Goal: Navigation & Orientation: Find specific page/section

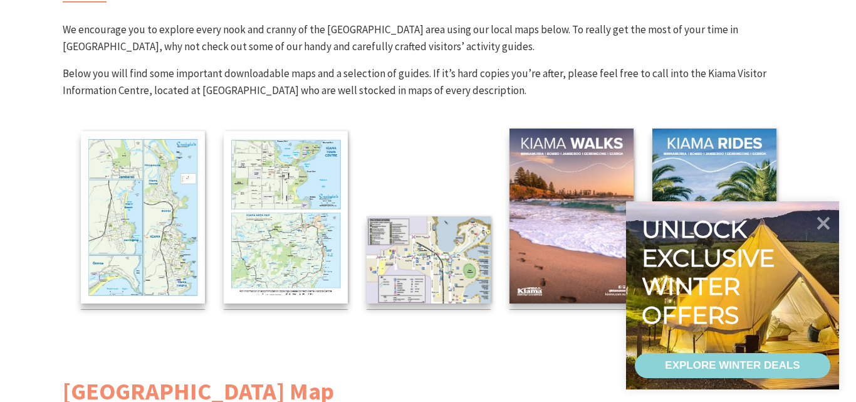
scroll to position [175, 0]
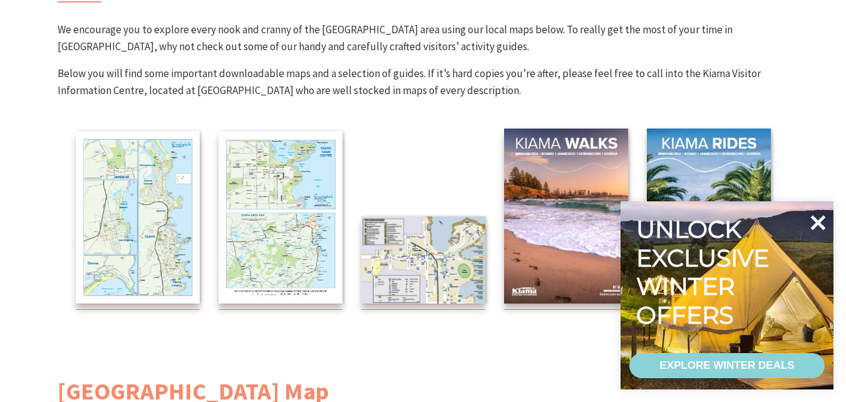
click at [818, 217] on icon at bounding box center [818, 222] width 30 height 30
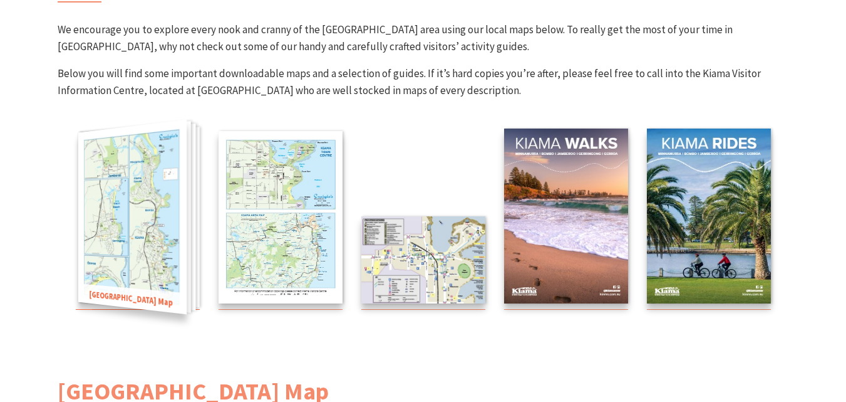
click at [136, 234] on img at bounding box center [132, 217] width 108 height 195
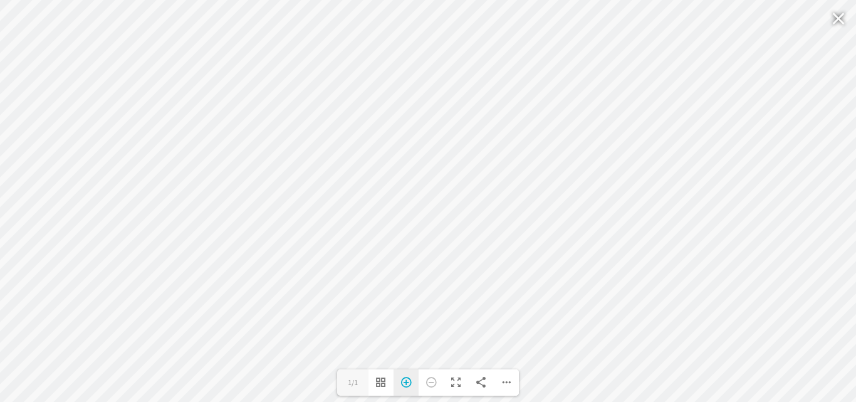
click at [404, 380] on div "Zoom In" at bounding box center [405, 382] width 25 height 26
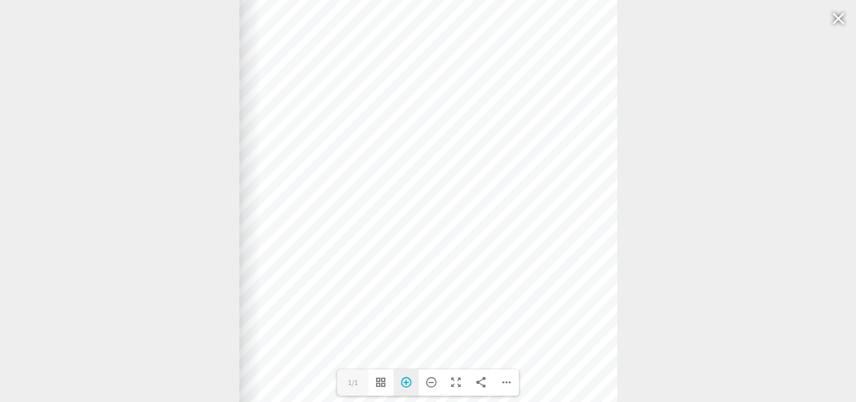
click at [404, 380] on div "Zoom In" at bounding box center [405, 382] width 25 height 26
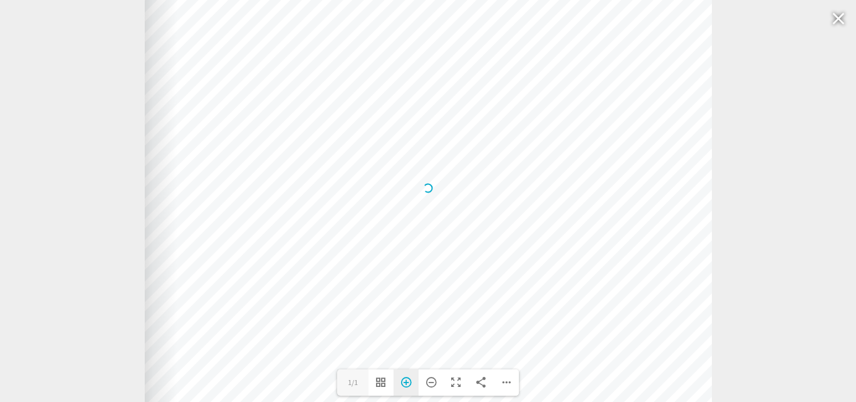
click at [404, 380] on div "Zoom In" at bounding box center [405, 382] width 25 height 26
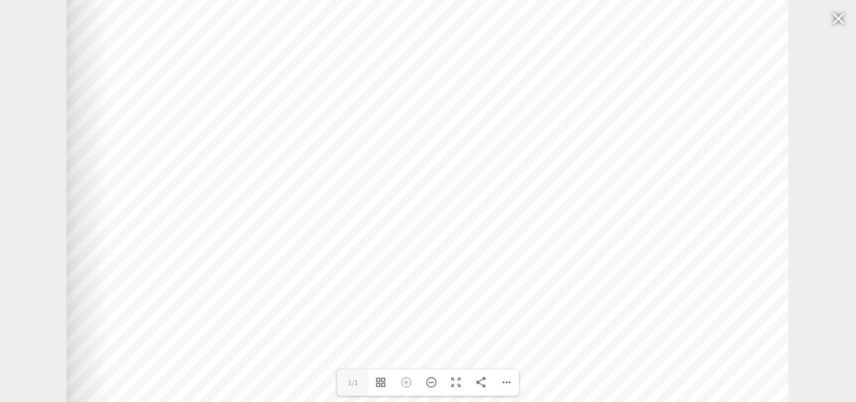
click at [700, 349] on div at bounding box center [427, 187] width 722 height 1002
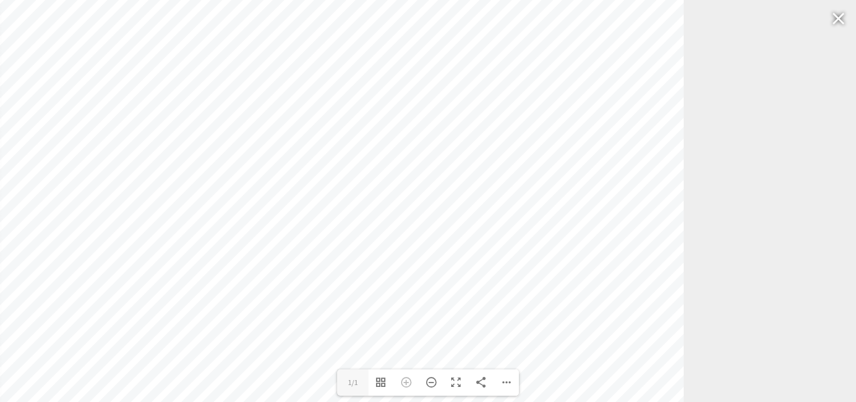
drag, startPoint x: 668, startPoint y: 293, endPoint x: 564, endPoint y: 179, distance: 154.8
click at [564, 177] on div at bounding box center [323, 67] width 722 height 1002
click at [406, 382] on div "Zoom In" at bounding box center [405, 382] width 25 height 26
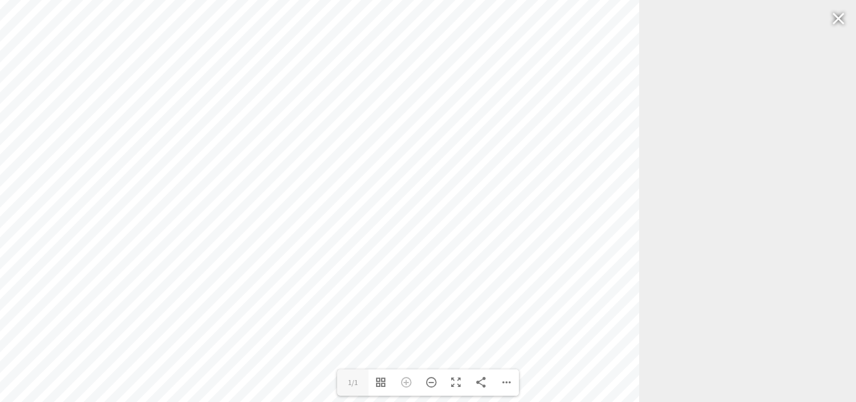
drag, startPoint x: 524, startPoint y: 232, endPoint x: 479, endPoint y: 258, distance: 51.9
click at [479, 258] on div at bounding box center [278, 97] width 722 height 1002
drag, startPoint x: 453, startPoint y: 202, endPoint x: 440, endPoint y: 383, distance: 182.1
click at [440, 383] on div "Loading PDF 100% ... Close Share 1 1/1 Toggle Thumbnails Zoom In Zoom Out Toggl…" at bounding box center [428, 201] width 856 height 402
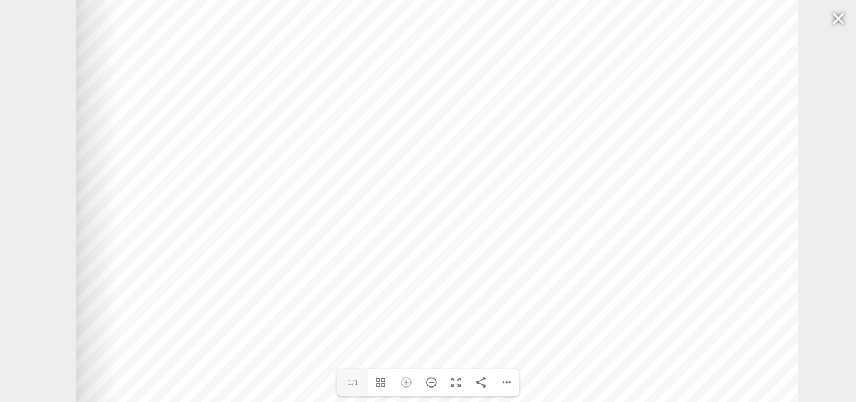
click at [612, 335] on div at bounding box center [437, 230] width 722 height 1002
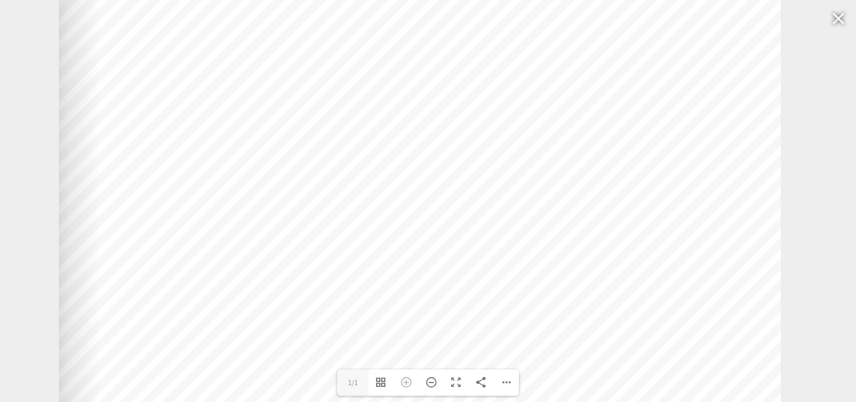
drag, startPoint x: 660, startPoint y: 218, endPoint x: 643, endPoint y: 70, distance: 149.5
click at [643, 70] on div at bounding box center [420, 95] width 722 height 1002
drag, startPoint x: 632, startPoint y: 264, endPoint x: 623, endPoint y: 180, distance: 83.7
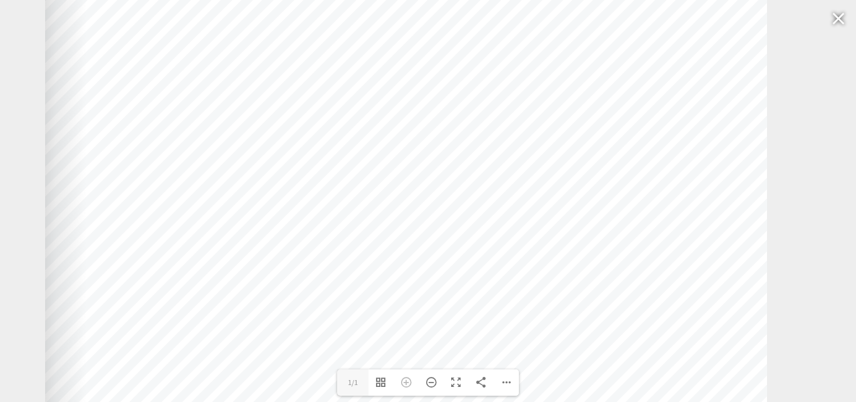
drag, startPoint x: 618, startPoint y: 304, endPoint x: 613, endPoint y: 237, distance: 66.7
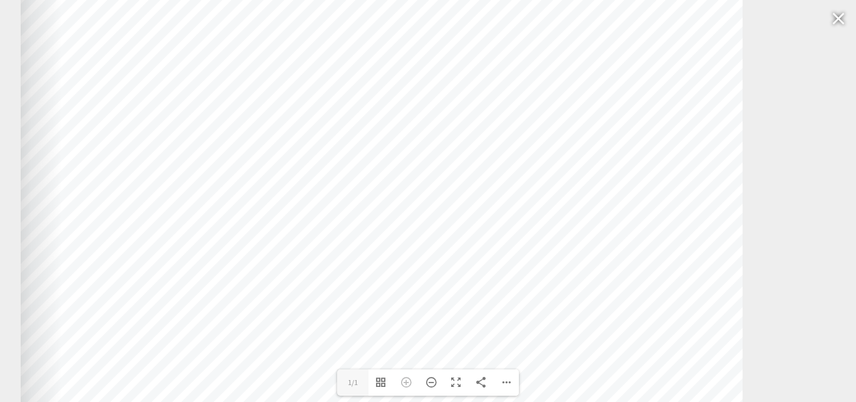
drag, startPoint x: 613, startPoint y: 285, endPoint x: 589, endPoint y: 299, distance: 28.4
